Goal: Book appointment/travel/reservation

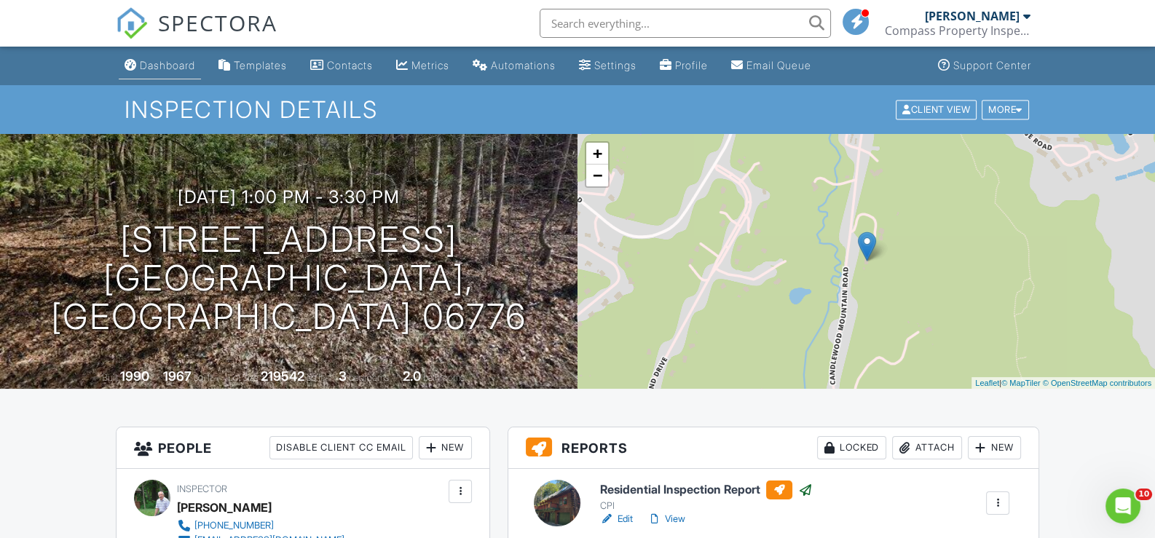
click at [161, 63] on div "Dashboard" at bounding box center [167, 65] width 55 height 12
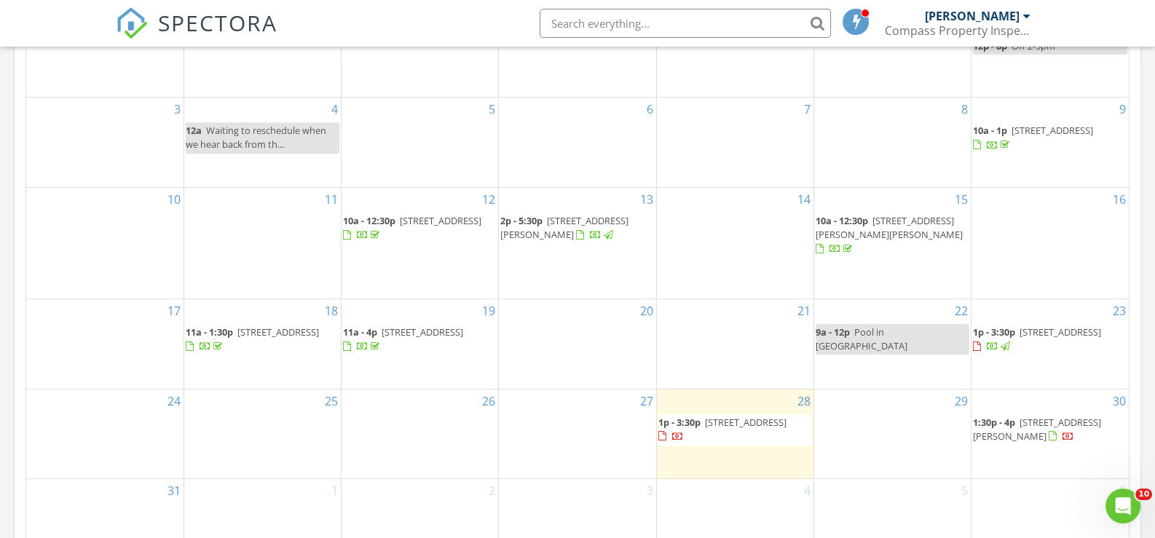
scroll to position [801, 0]
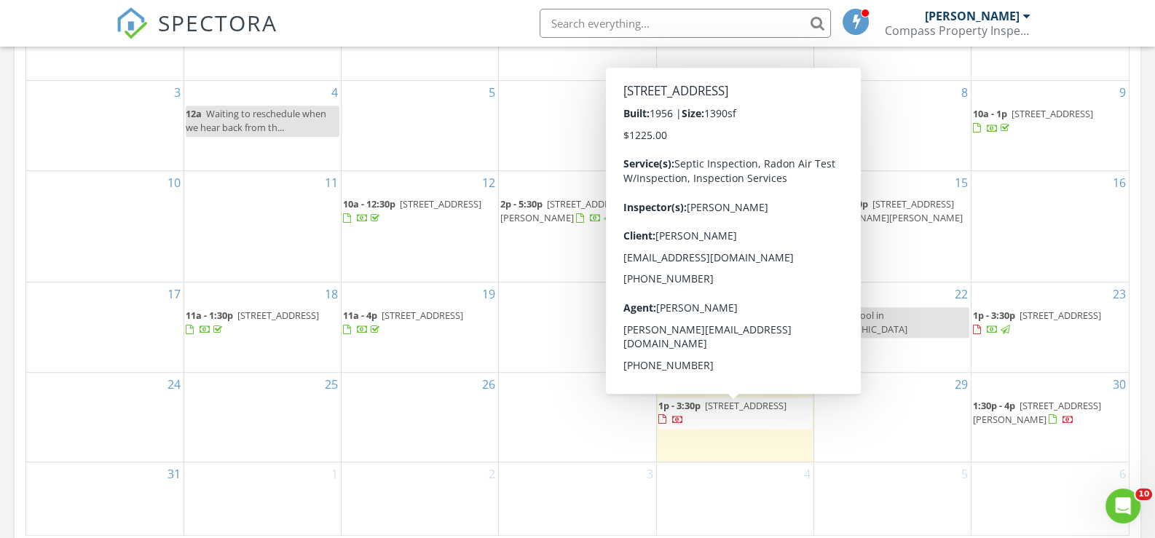
click at [687, 411] on span "1p - 3:30p" at bounding box center [680, 405] width 42 height 13
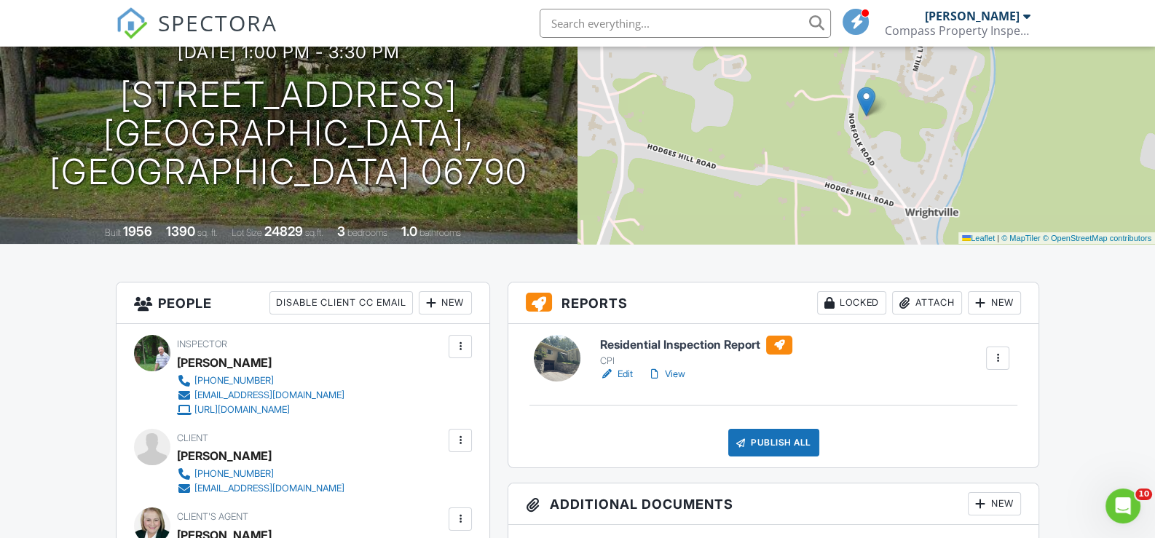
click at [621, 369] on link "Edit" at bounding box center [616, 374] width 33 height 15
